Goal: Task Accomplishment & Management: Manage account settings

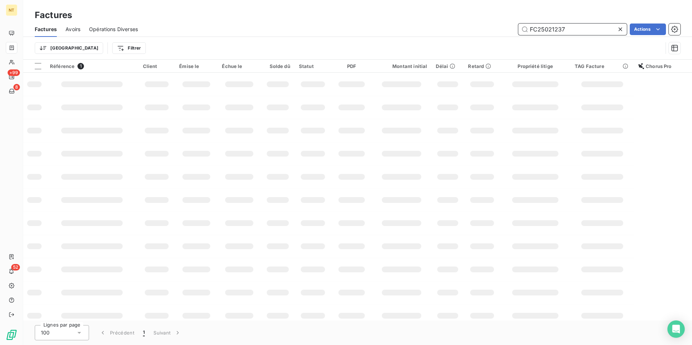
drag, startPoint x: 592, startPoint y: 31, endPoint x: 482, endPoint y: 36, distance: 109.8
click at [482, 36] on div "Factures Avoirs Opérations Diverses FC25021237 Actions" at bounding box center [357, 29] width 669 height 15
paste input "FC25021242"
click at [531, 29] on input "FC25021242" at bounding box center [572, 30] width 109 height 12
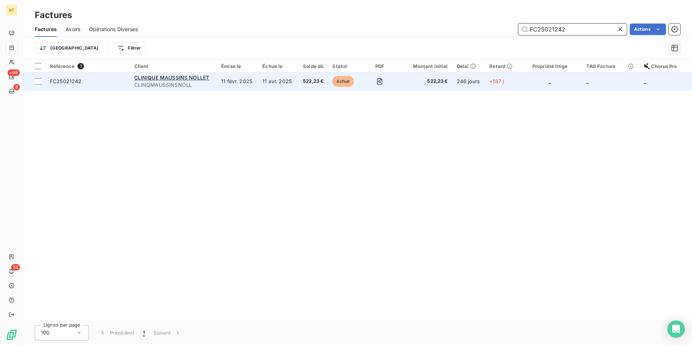
type input "FC25021242"
click at [279, 87] on td "11 avr. 2025" at bounding box center [277, 81] width 39 height 17
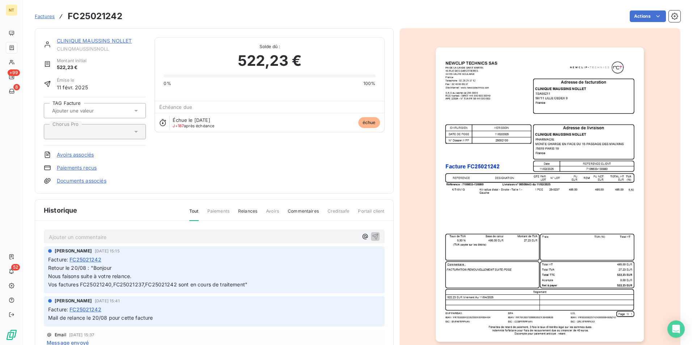
click at [175, 237] on p "Ajouter un commentaire ﻿" at bounding box center [203, 237] width 309 height 9
click at [149, 240] on p "Retour le 10/10 : "" at bounding box center [203, 237] width 309 height 8
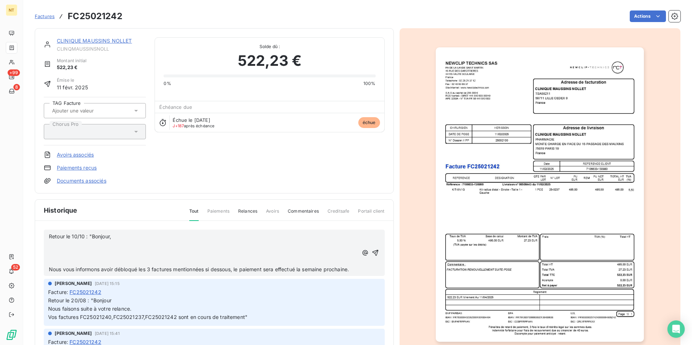
click at [50, 269] on span "Nous vous informons avoir débloqué les 3 factures mentionnées si dessous, le pa…" at bounding box center [199, 269] width 300 height 6
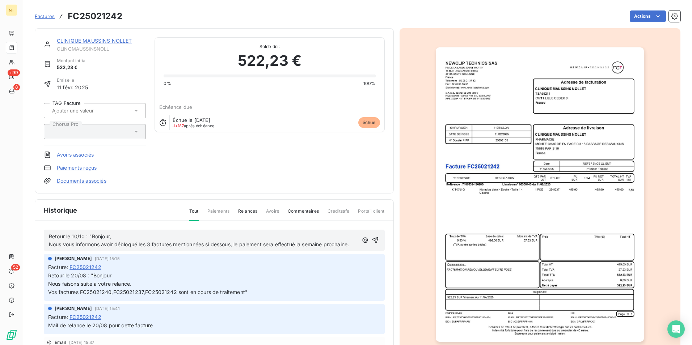
click at [89, 249] on p "Nous vous informons avoir débloqué les 3 factures mentionnées si dessous, le pa…" at bounding box center [203, 245] width 309 height 8
click at [372, 244] on icon "button" at bounding box center [375, 240] width 7 height 7
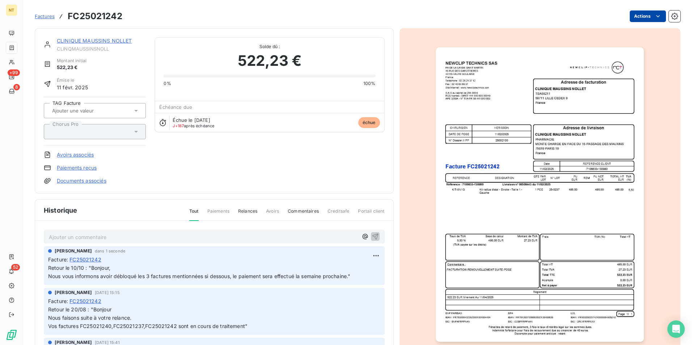
click at [633, 18] on html "NT +99 8 52 Factures FC25021242 Actions CLINIQUE MAUSSINS NOLLET CLINQMAUSSINSN…" at bounding box center [346, 172] width 692 height 345
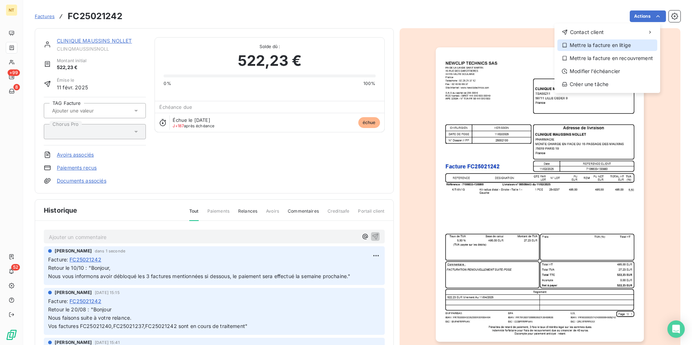
click at [608, 47] on div "Mettre la facture en litige" at bounding box center [607, 45] width 100 height 12
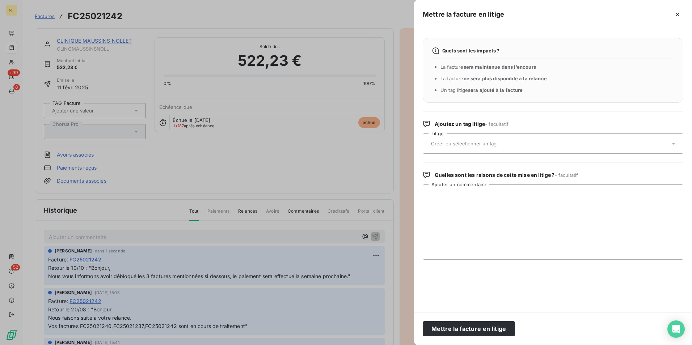
click at [513, 150] on div at bounding box center [549, 143] width 241 height 15
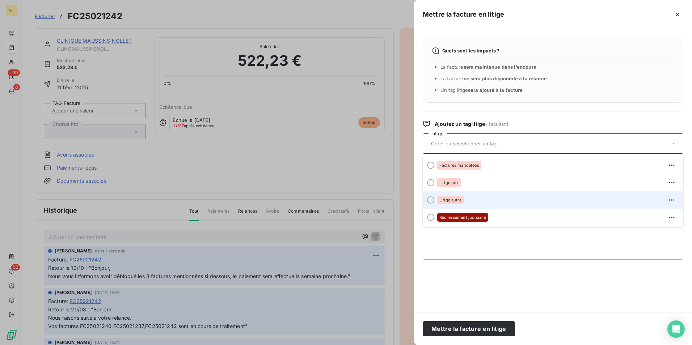
click at [485, 197] on div "Litige autre" at bounding box center [557, 200] width 240 height 12
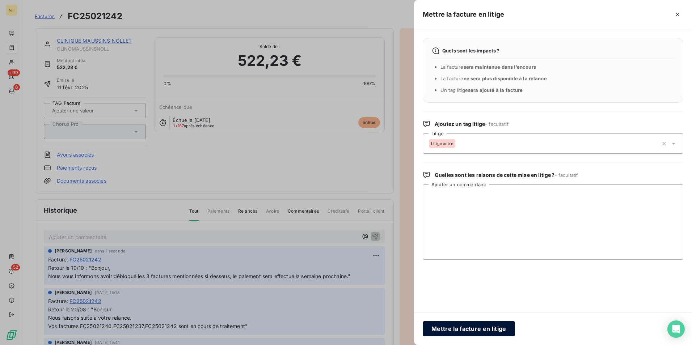
click at [492, 327] on button "Mettre la facture en litige" at bounding box center [469, 328] width 92 height 15
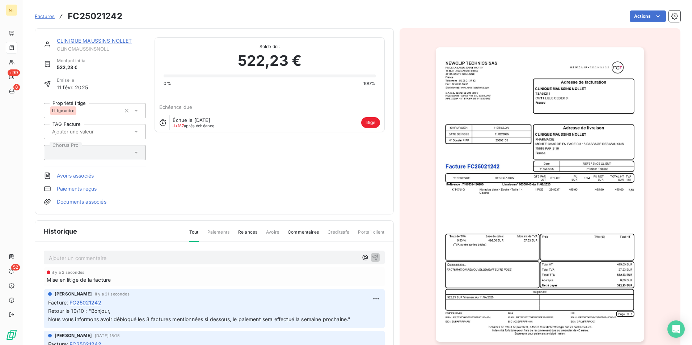
click at [45, 18] on span "Factures" at bounding box center [45, 16] width 20 height 6
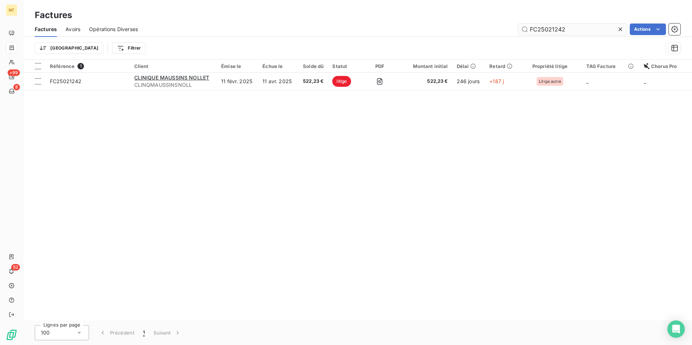
drag, startPoint x: 580, startPoint y: 29, endPoint x: 519, endPoint y: 29, distance: 61.5
click at [519, 29] on input "FC25021242" at bounding box center [572, 30] width 109 height 12
drag, startPoint x: 575, startPoint y: 28, endPoint x: 517, endPoint y: 30, distance: 57.6
click at [517, 30] on div "FC25021242 Actions" at bounding box center [414, 30] width 534 height 12
paste input "37"
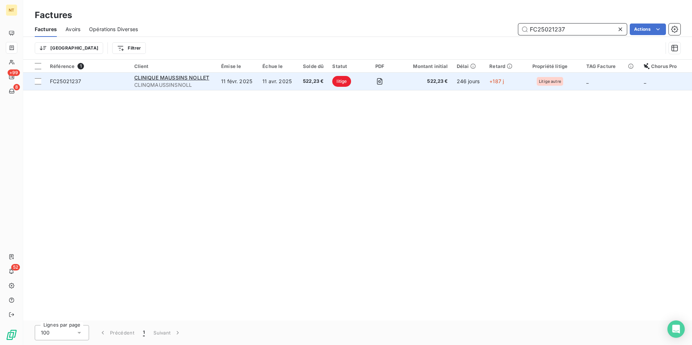
type input "FC25021237"
click at [365, 85] on td at bounding box center [380, 81] width 37 height 17
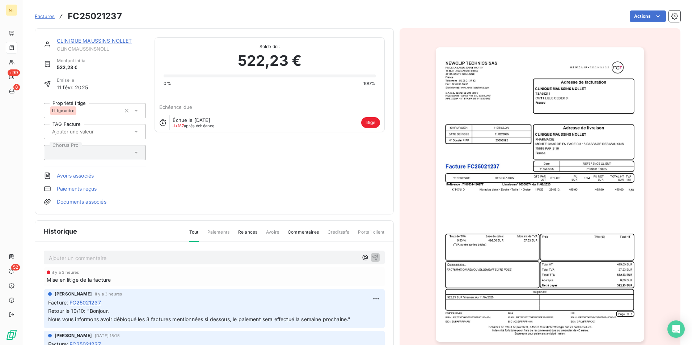
click at [50, 17] on span "Factures" at bounding box center [45, 16] width 20 height 6
